Goal: Task Accomplishment & Management: Manage account settings

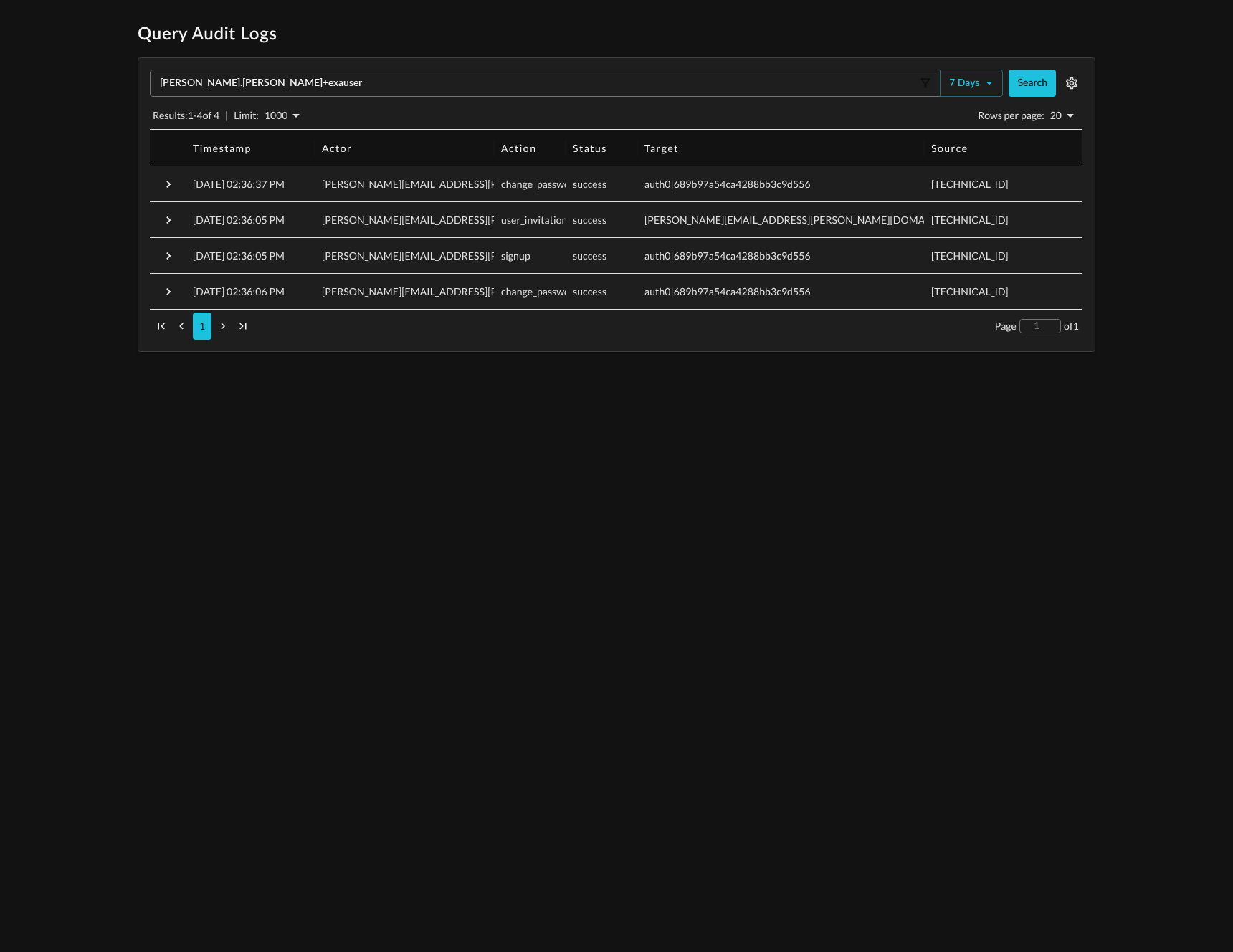
click at [343, 58] on div "jeremy.fisher+exauser ​ 7 days Search Results: 1 - 4 of 4 | Limit: 1000 1000 Ro…" at bounding box center [616, 204] width 956 height 293
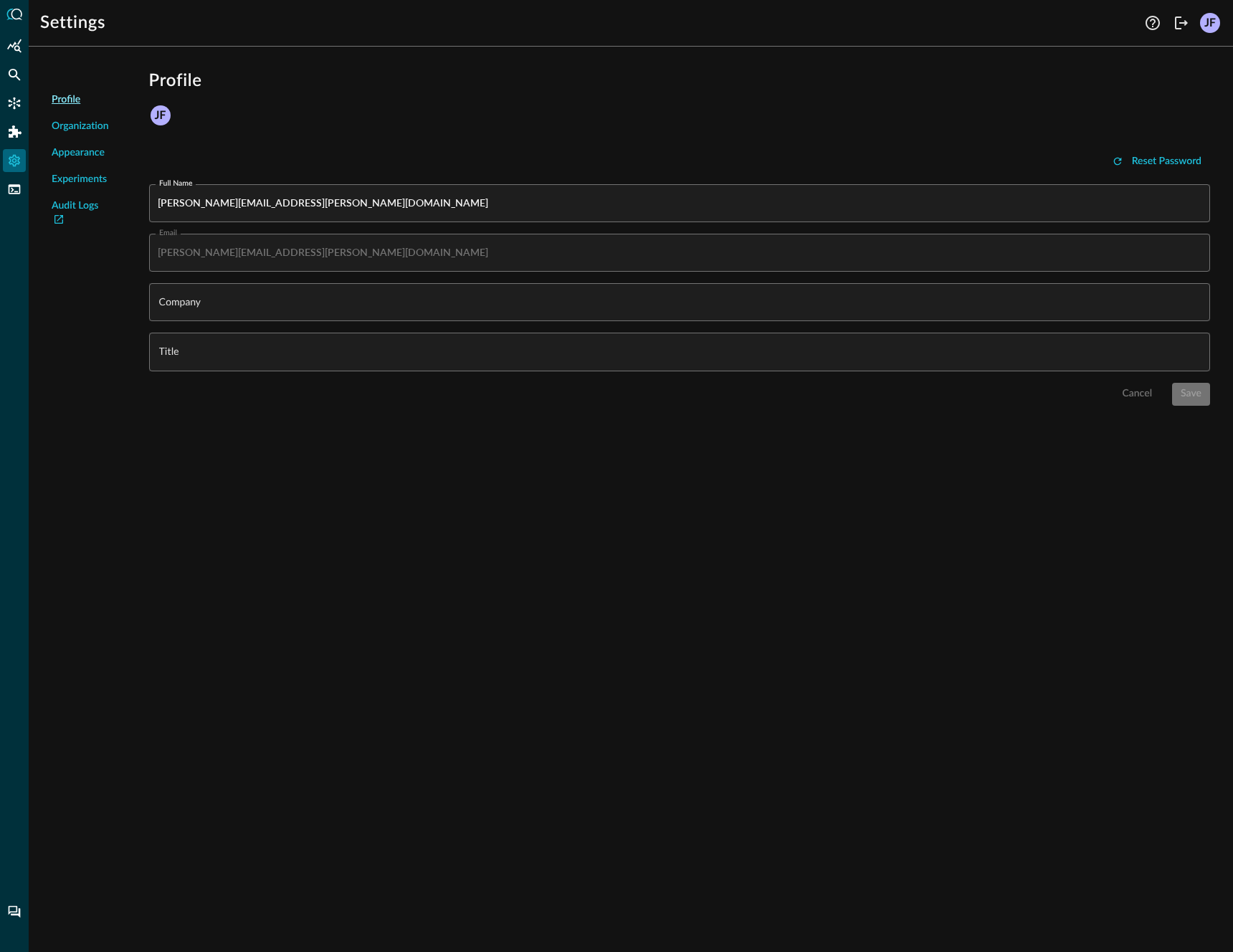
click at [14, 14] on icon at bounding box center [14, 14] width 15 height 12
click at [17, 14] on icon at bounding box center [14, 14] width 15 height 12
click at [1226, 26] on div "Settings Help Logout JF" at bounding box center [631, 17] width 1204 height 35
click at [1208, 25] on div "JF" at bounding box center [1210, 22] width 20 height 20
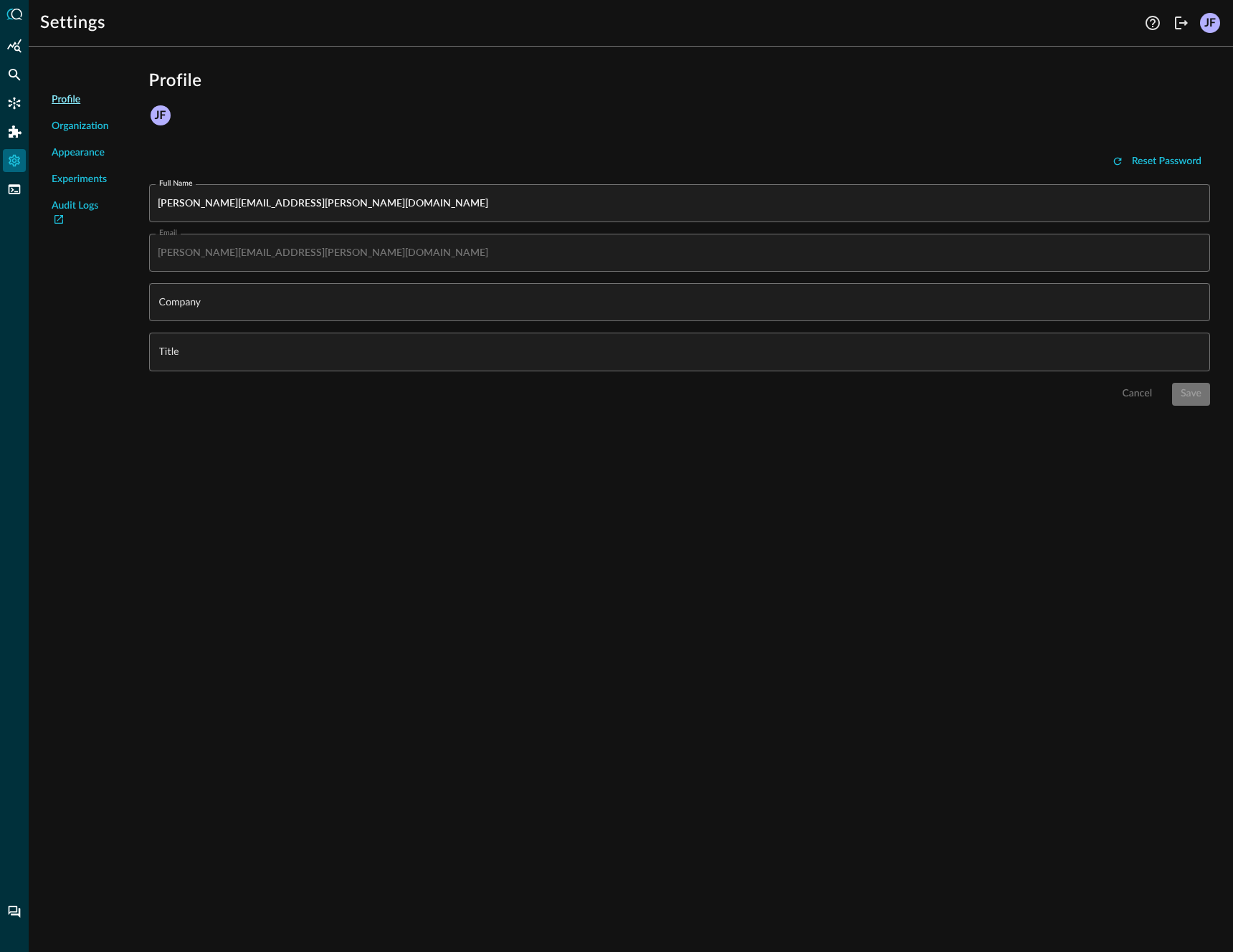
click at [16, 86] on div at bounding box center [14, 476] width 29 height 952
click at [15, 101] on icon "Connectors" at bounding box center [14, 102] width 14 height 14
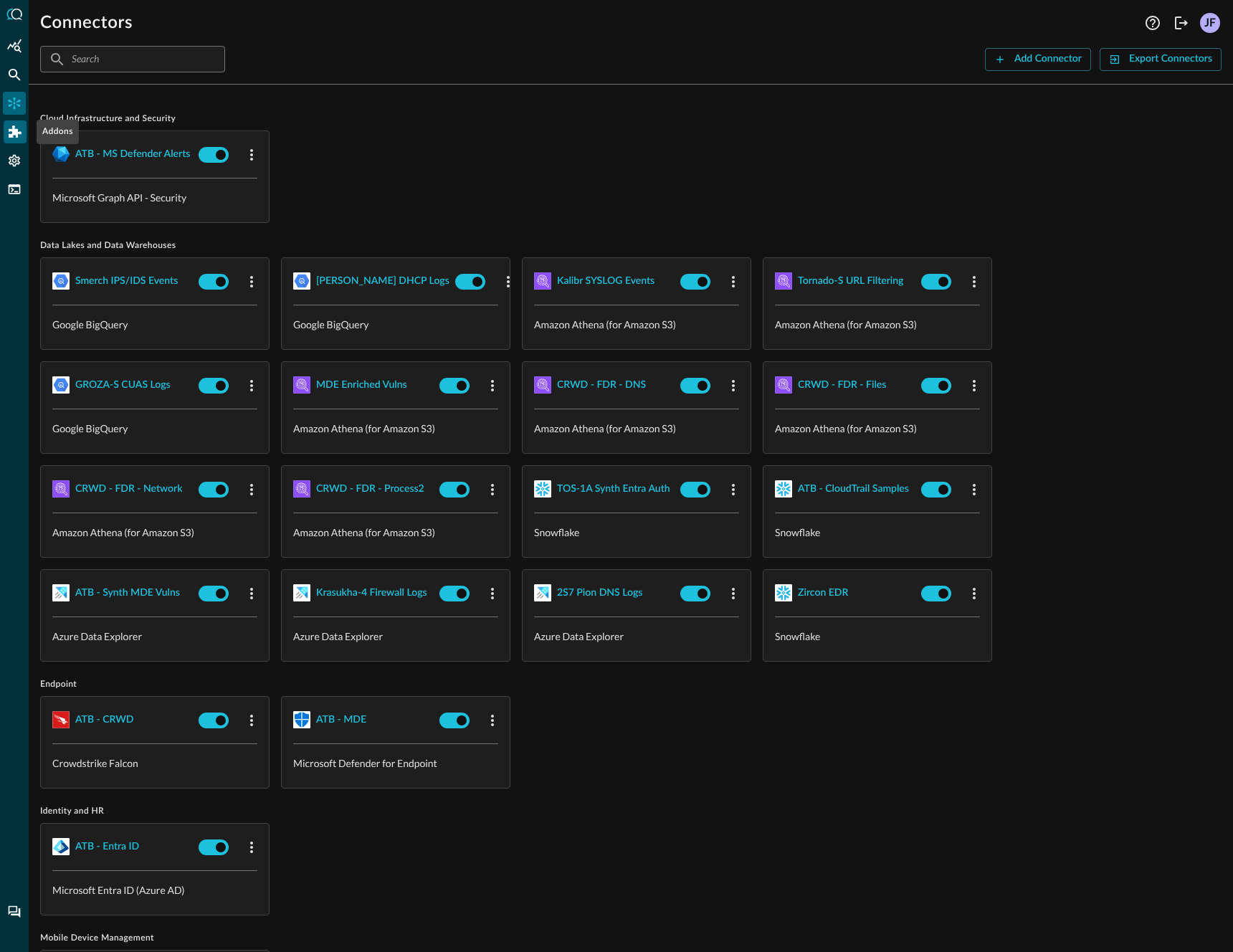
click at [6, 130] on div "Addons" at bounding box center [15, 132] width 23 height 23
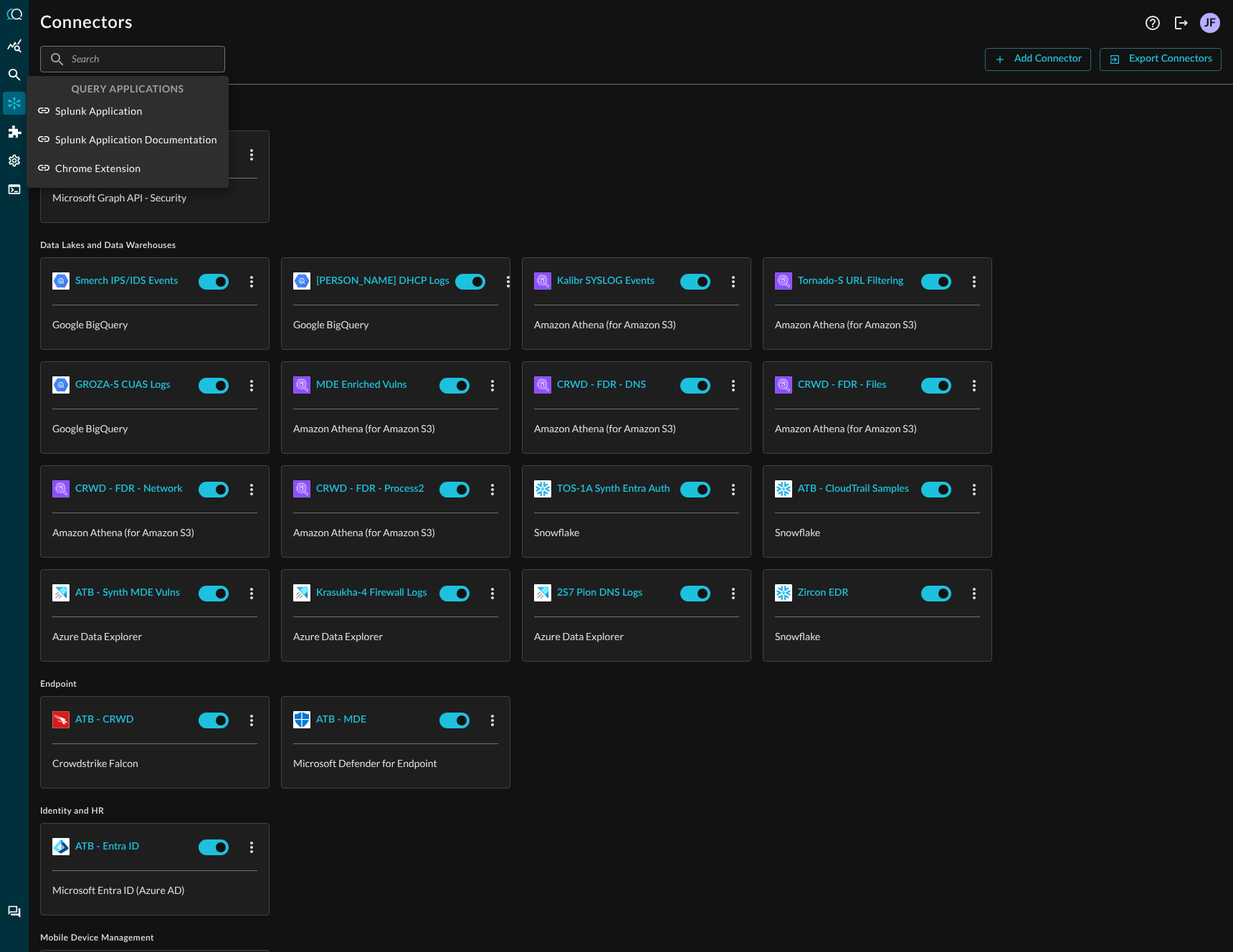
click at [660, 166] on div at bounding box center [616, 476] width 1233 height 952
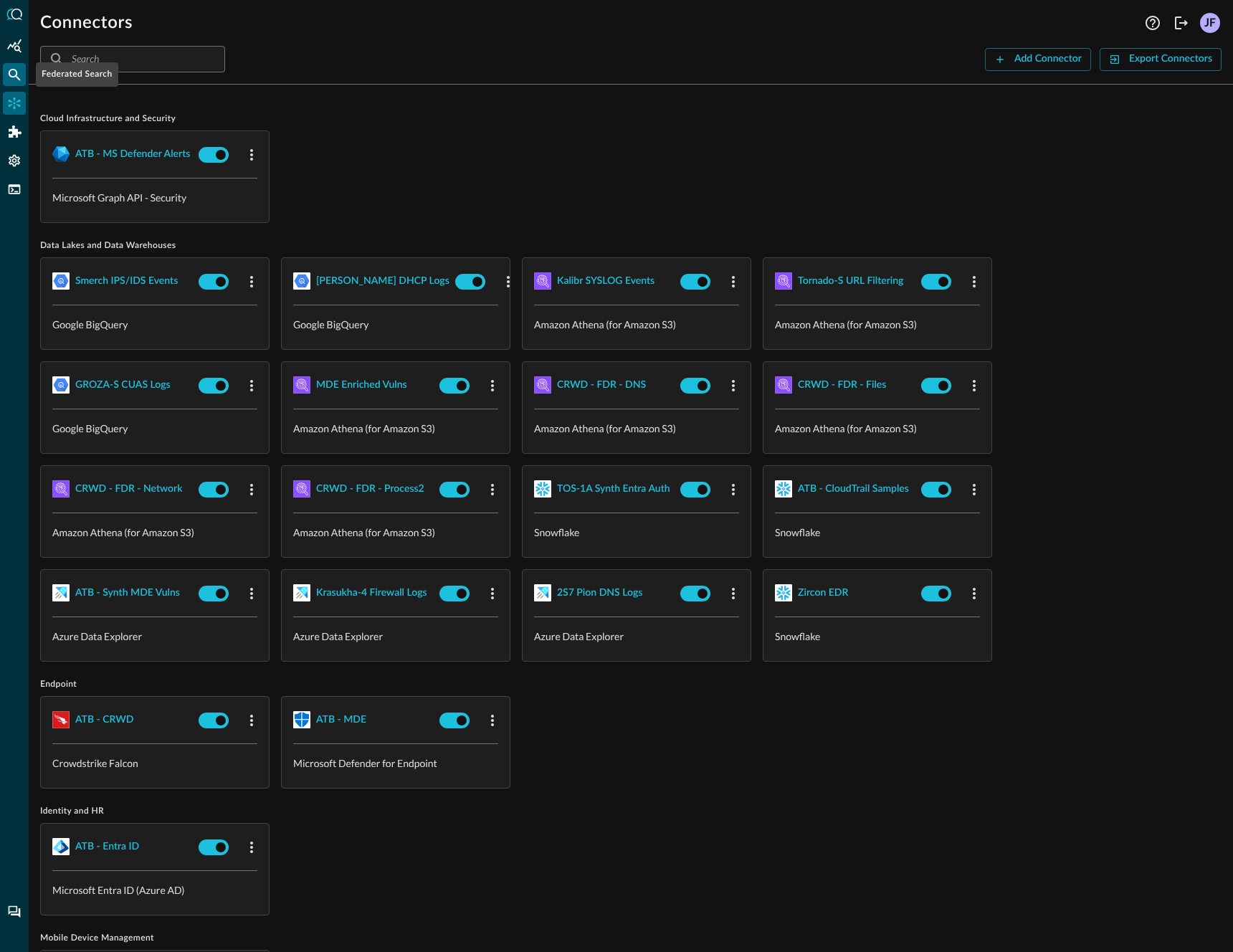
click at [17, 69] on icon "Federated Search" at bounding box center [14, 74] width 14 height 14
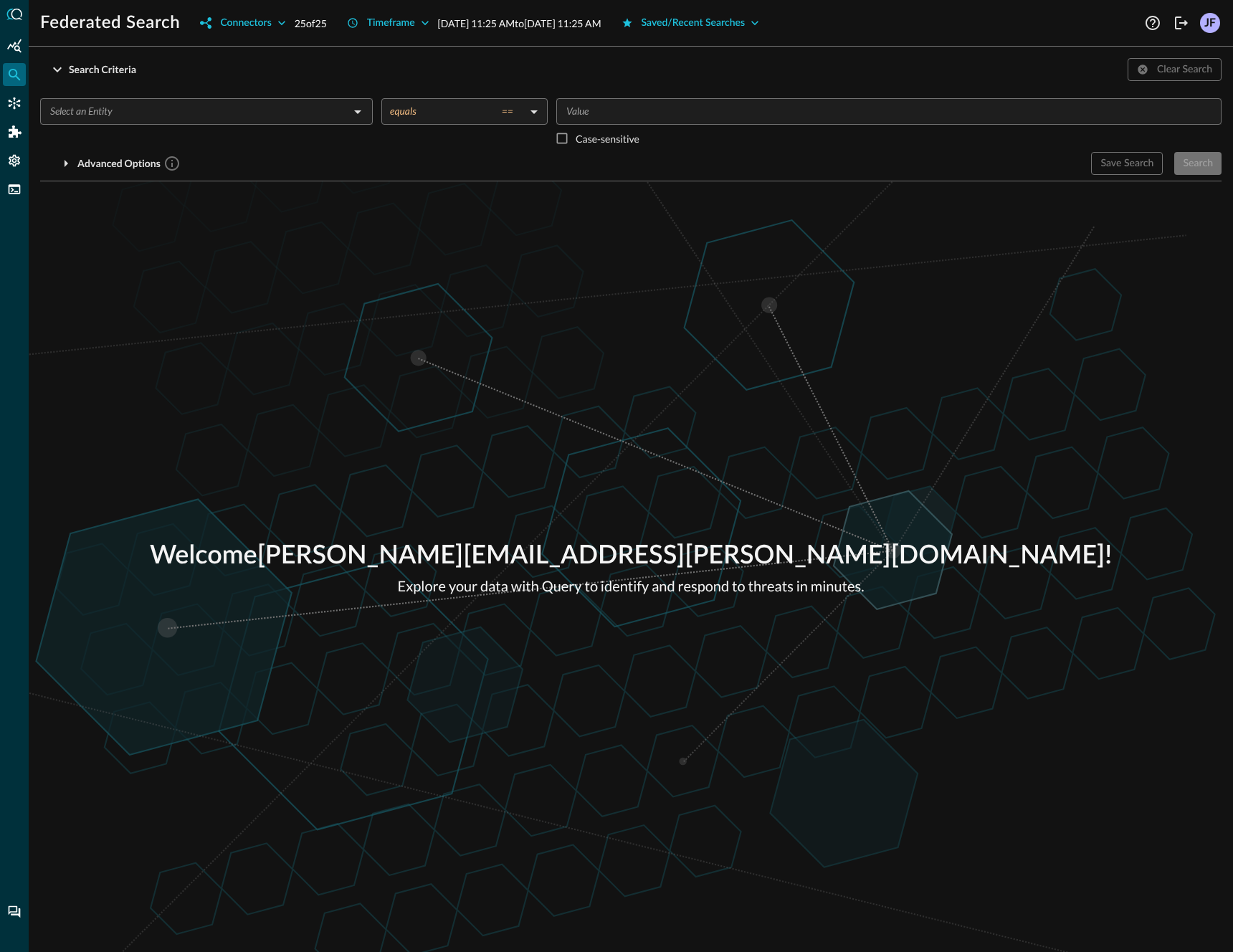
click at [1155, 432] on div "Welcome jeremy.fisher+exabeam@secdataops.com ! Explore your data with Query to …" at bounding box center [631, 566] width 1204 height 770
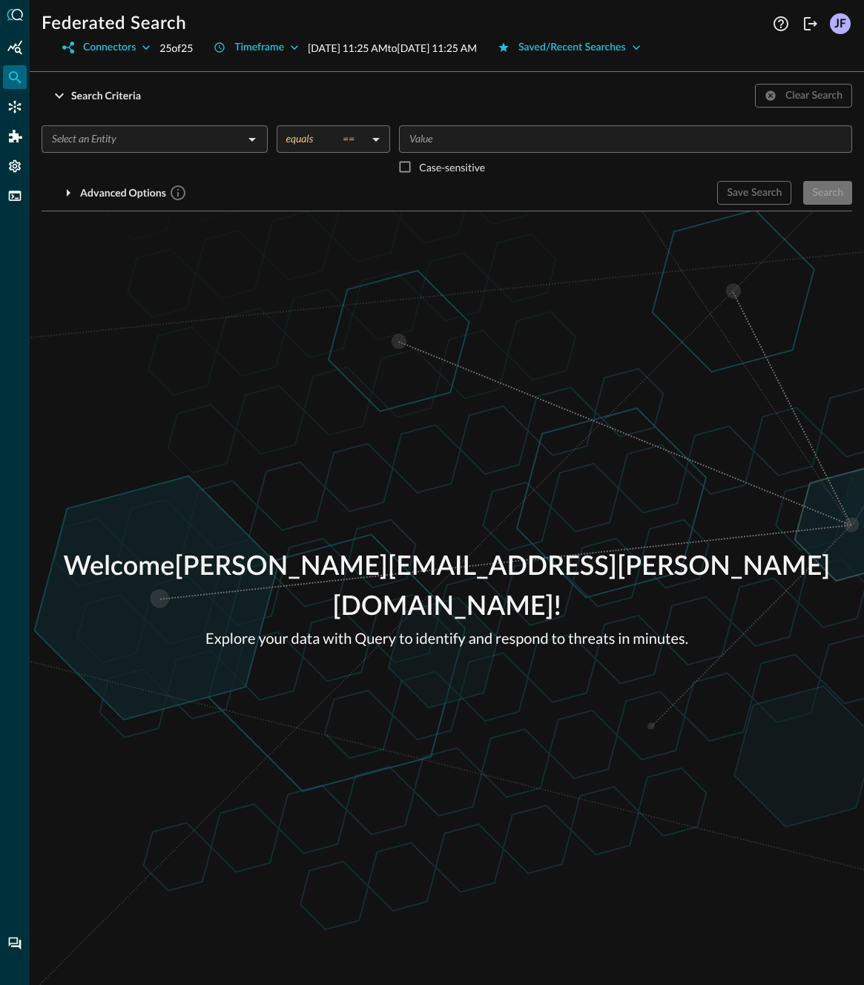
click at [651, 273] on div "Welcome jeremy.fisher+exabeam@secdataops.com ! Explore your data with Query to …" at bounding box center [447, 598] width 834 height 774
click at [655, 306] on div "Welcome [PERSON_NAME][EMAIL_ADDRESS][PERSON_NAME][DOMAIN_NAME] ! Explore your d…" at bounding box center [447, 598] width 834 height 774
